Goal: Task Accomplishment & Management: Use online tool/utility

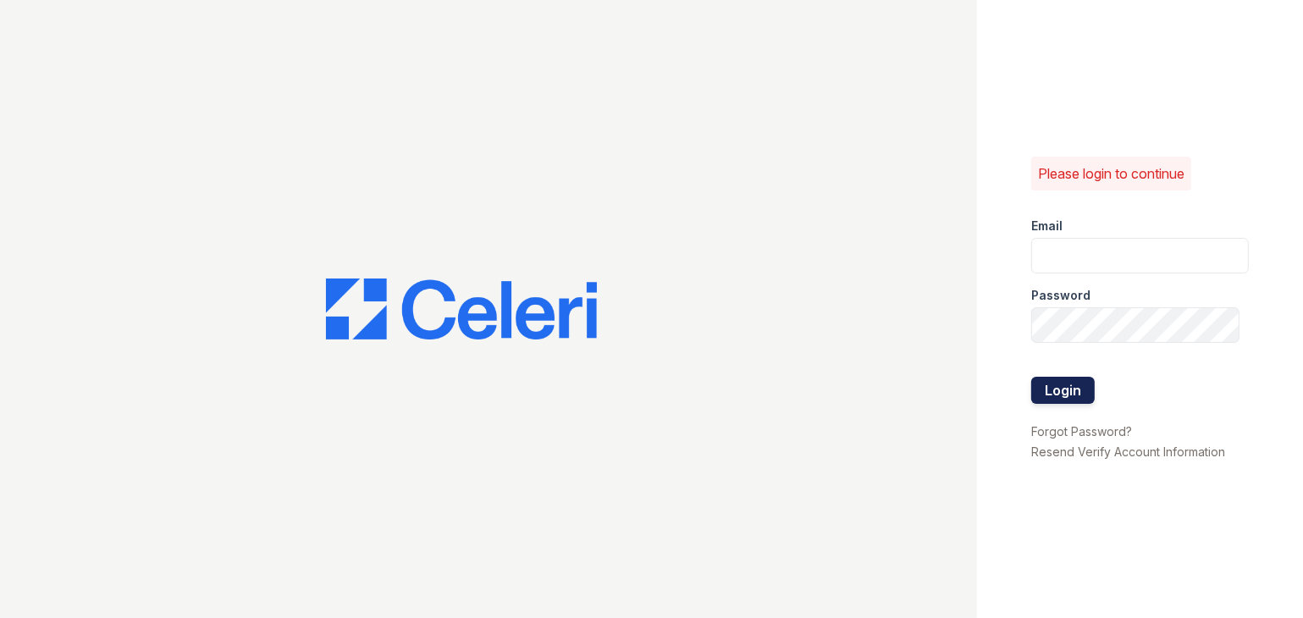
type input "[DOMAIN_NAME][EMAIL_ADDRESS][DOMAIN_NAME]"
click at [1074, 396] on button "Login" at bounding box center [1062, 390] width 63 height 27
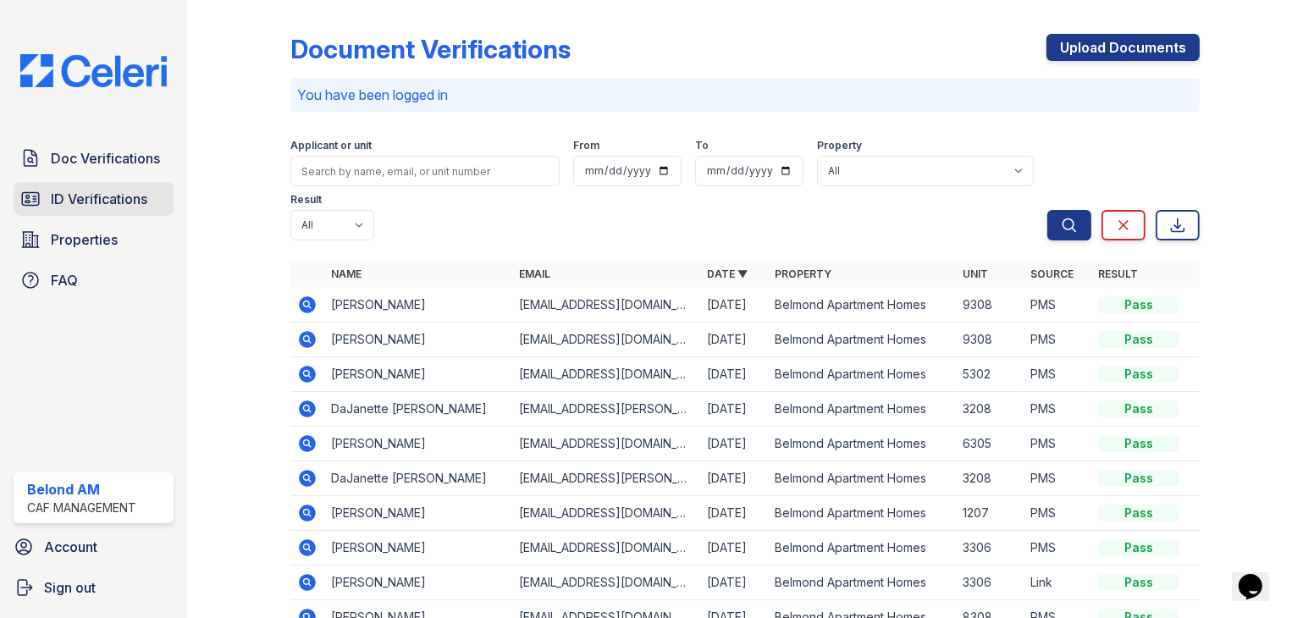
click at [54, 206] on span "ID Verifications" at bounding box center [99, 199] width 97 height 20
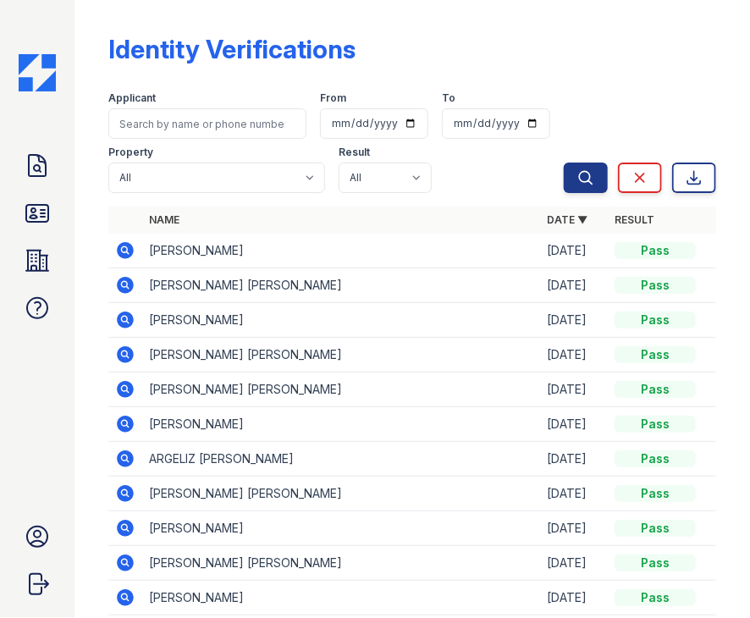
click at [169, 256] on td "Lauren Isbell" at bounding box center [341, 251] width 398 height 35
click at [119, 249] on icon at bounding box center [125, 250] width 17 height 17
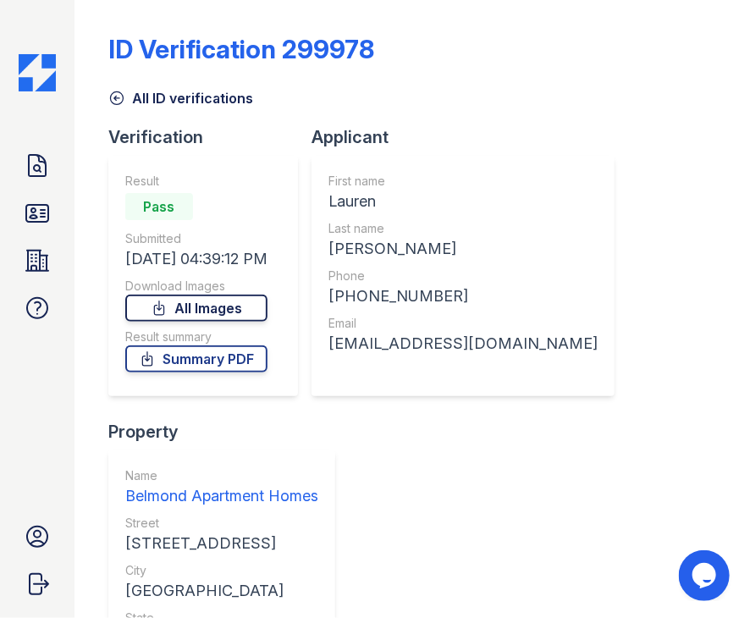
click at [224, 307] on link "All Images" at bounding box center [196, 308] width 142 height 27
click at [223, 361] on link "Summary PDF" at bounding box center [196, 358] width 142 height 27
drag, startPoint x: 380, startPoint y: 204, endPoint x: 334, endPoint y: 210, distance: 46.1
click at [334, 210] on div "Lauren" at bounding box center [463, 202] width 269 height 24
copy div "Lauren"
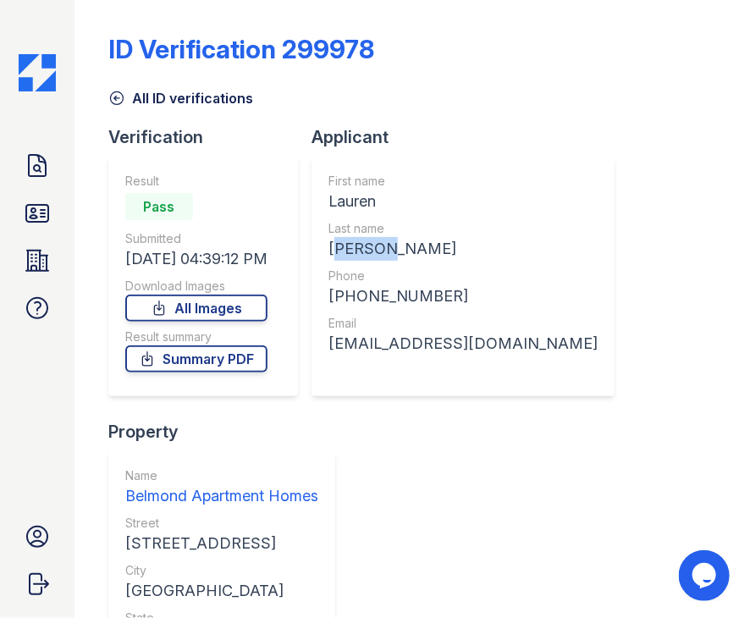
drag, startPoint x: 369, startPoint y: 246, endPoint x: 332, endPoint y: 249, distance: 37.4
click at [332, 249] on div "Isbell" at bounding box center [463, 249] width 269 height 24
copy div "Isbell"
drag, startPoint x: 433, startPoint y: 295, endPoint x: 348, endPoint y: 295, distance: 85.5
click at [348, 295] on div "+18179012080" at bounding box center [463, 296] width 269 height 24
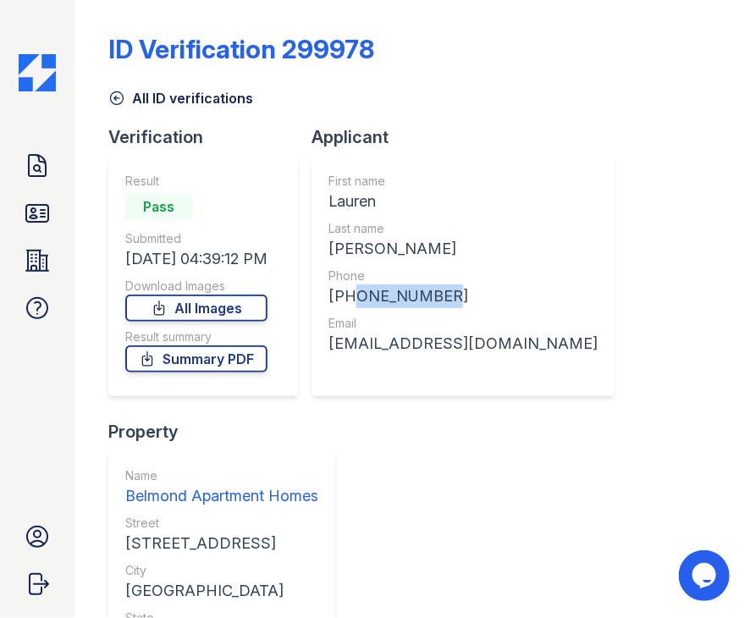
copy div "8179012080"
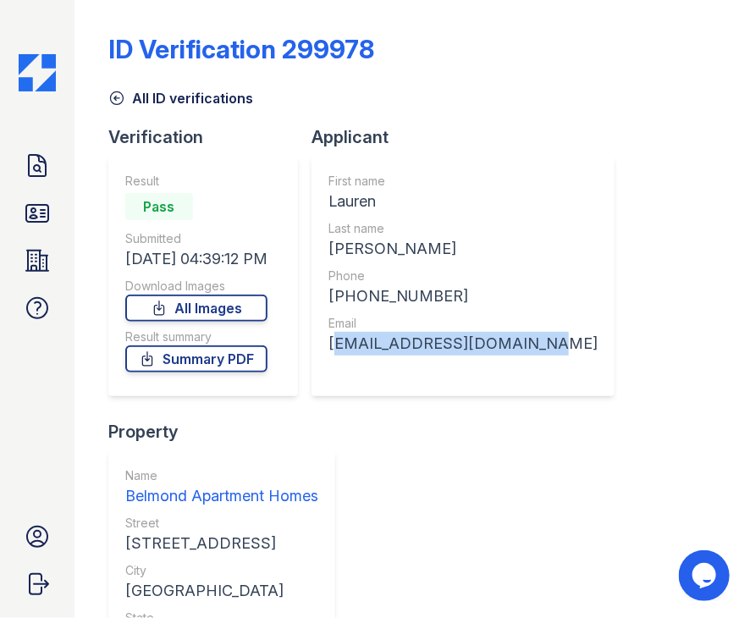
drag, startPoint x: 486, startPoint y: 345, endPoint x: 326, endPoint y: 347, distance: 160.0
click at [326, 347] on div "First name Lauren Last name Isbell Phone +18179012080 Email laurenisbell00@gmai…" at bounding box center [463, 276] width 303 height 240
copy div "laurenisbell00@gmail.com"
